Goal: Browse casually

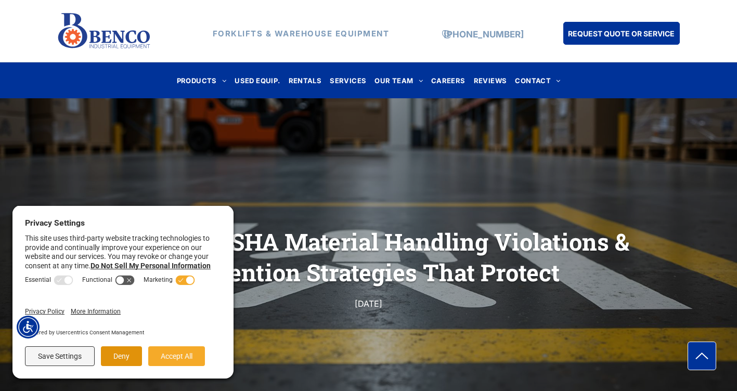
click at [127, 354] on button "Deny" at bounding box center [121, 356] width 41 height 20
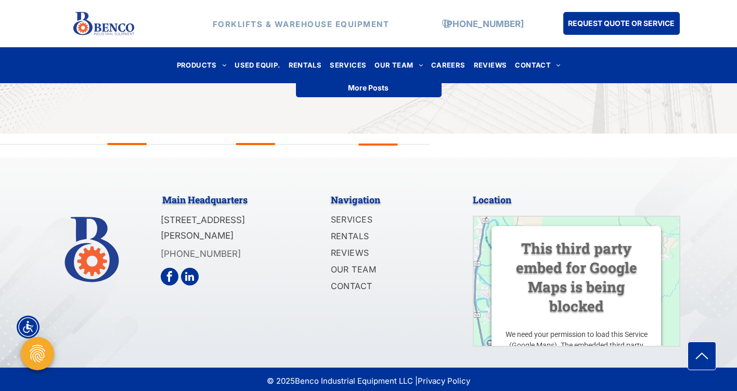
scroll to position [4020, 0]
